Goal: Task Accomplishment & Management: Use online tool/utility

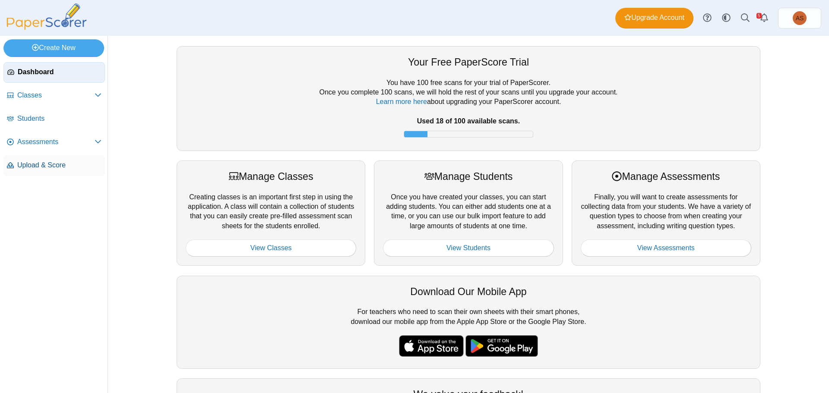
click at [61, 166] on span "Upload & Score" at bounding box center [59, 165] width 84 height 9
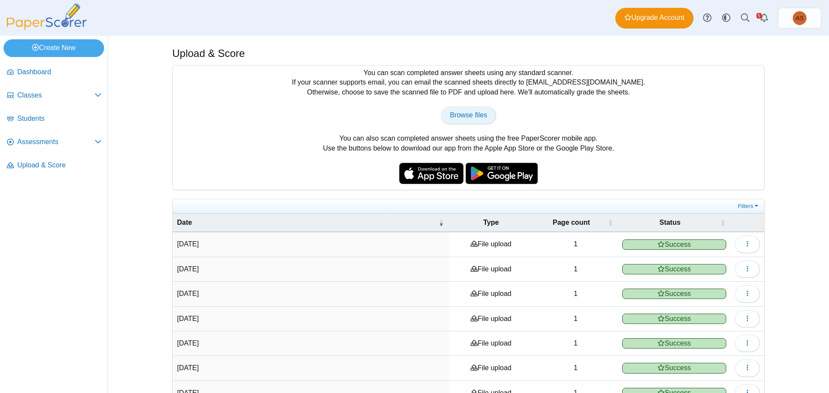
click at [460, 122] on link "Browse files" at bounding box center [468, 115] width 55 height 17
type input "**********"
click at [31, 116] on span "Students" at bounding box center [59, 118] width 84 height 9
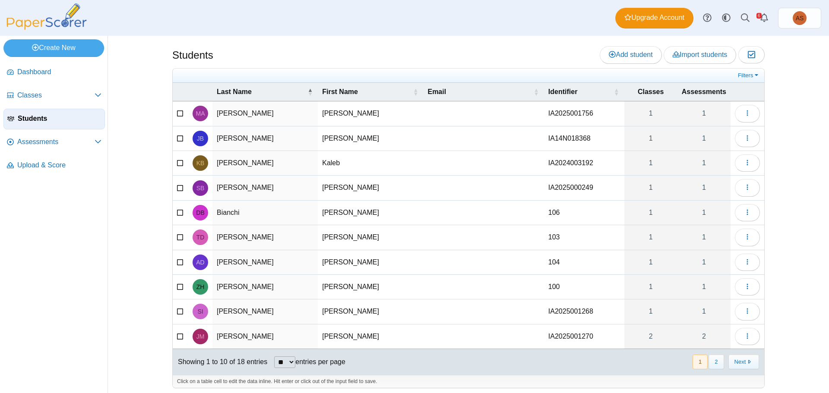
scroll to position [3, 0]
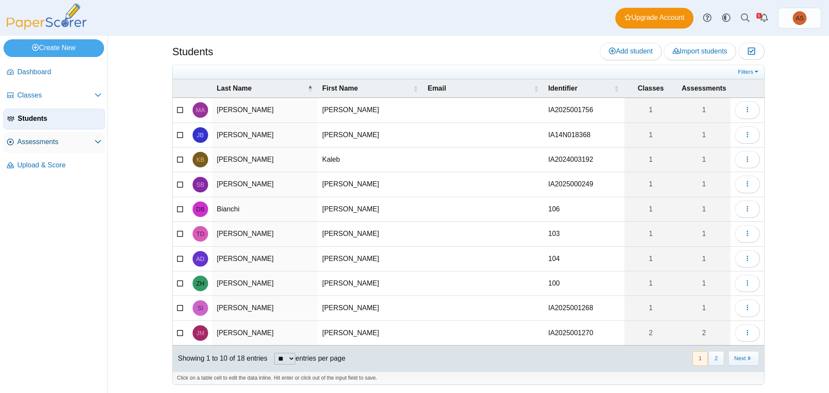
click at [94, 142] on span "Assessments" at bounding box center [55, 141] width 77 height 9
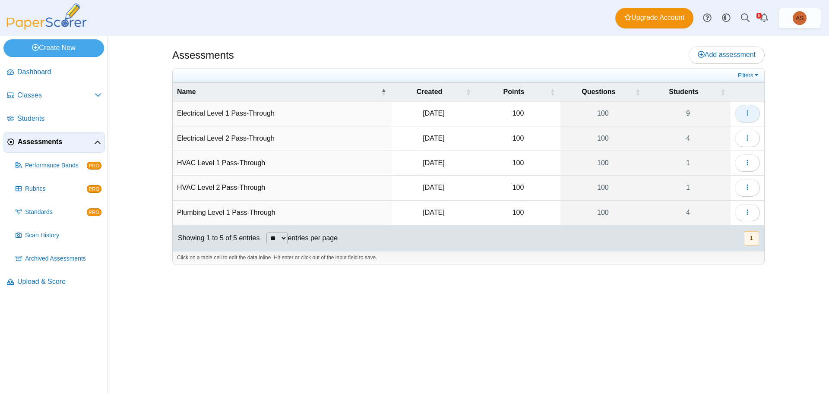
click at [751, 114] on button "button" at bounding box center [747, 113] width 25 height 17
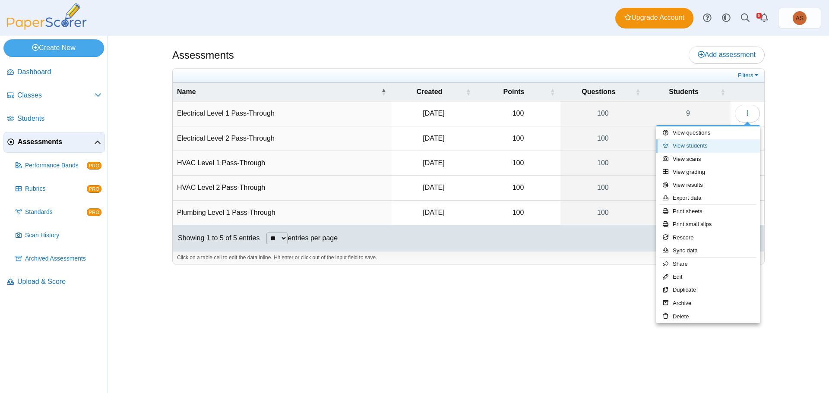
click at [700, 147] on link "View students" at bounding box center [708, 145] width 104 height 13
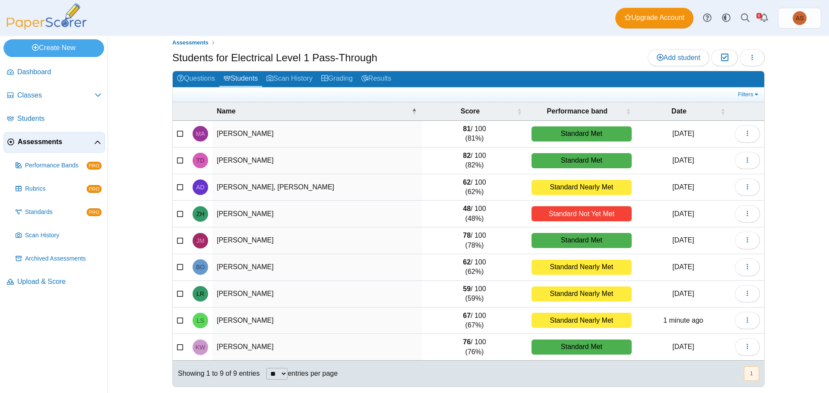
scroll to position [10, 0]
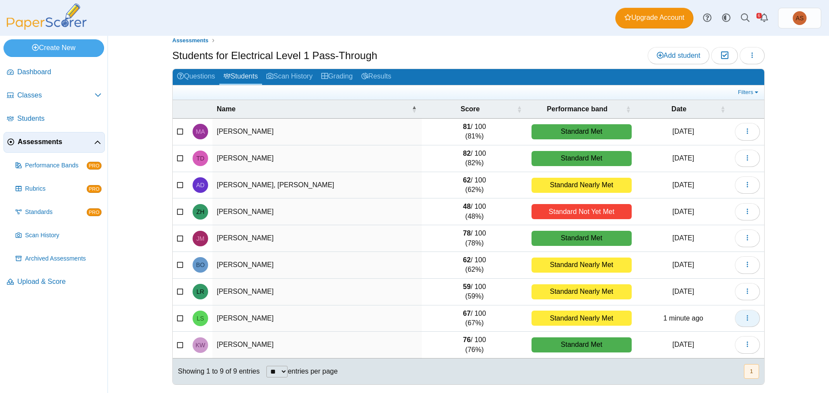
click at [746, 320] on use "button" at bounding box center [746, 318] width 1 height 6
click at [479, 49] on div "Students for Electrical Level 1 Pass-Through Add student Moderation 0 Loading…" at bounding box center [468, 56] width 592 height 19
click at [344, 78] on link "Grading" at bounding box center [337, 77] width 40 height 16
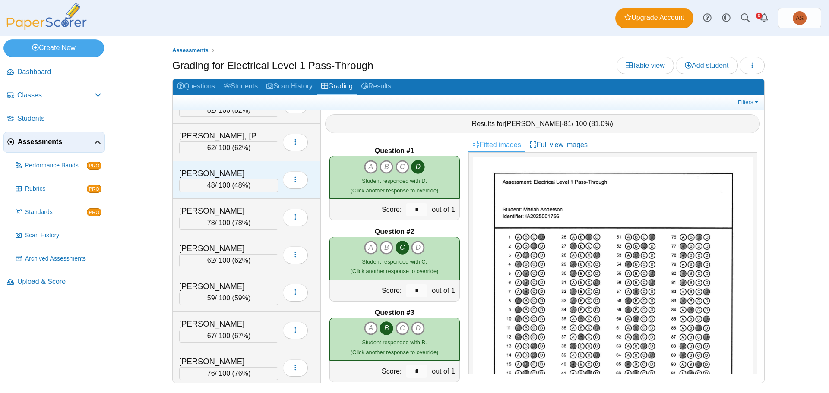
scroll to position [65, 0]
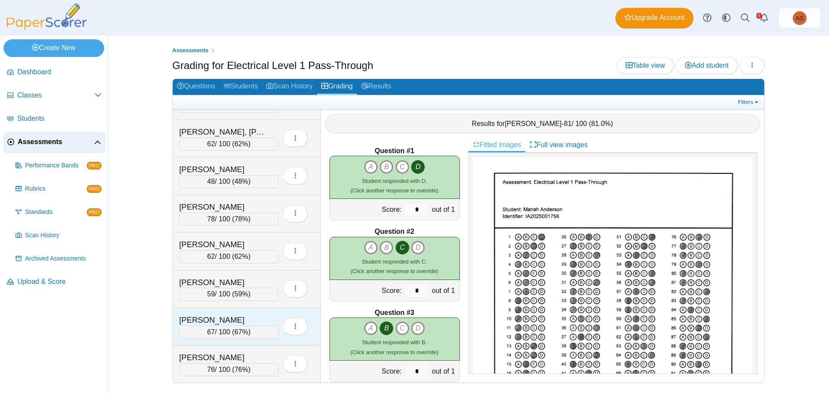
click at [247, 316] on div "[PERSON_NAME]" at bounding box center [222, 320] width 86 height 11
